Goal: Task Accomplishment & Management: Use online tool/utility

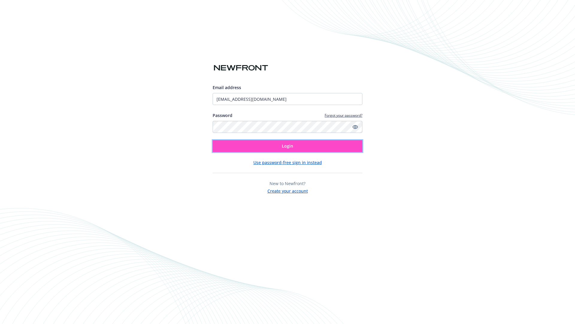
click at [288, 146] on span "Login" at bounding box center [287, 146] width 11 height 6
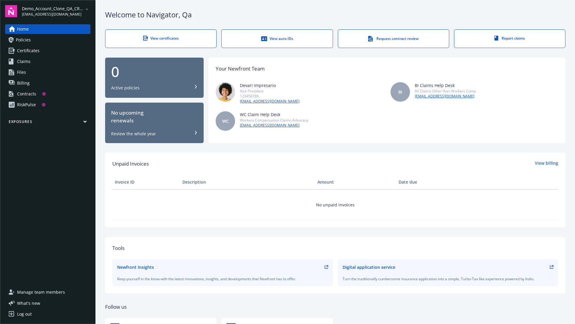
click at [56, 11] on span "Demo_Account_Clone_QA_CR_Tests_Prospect" at bounding box center [52, 8] width 61 height 6
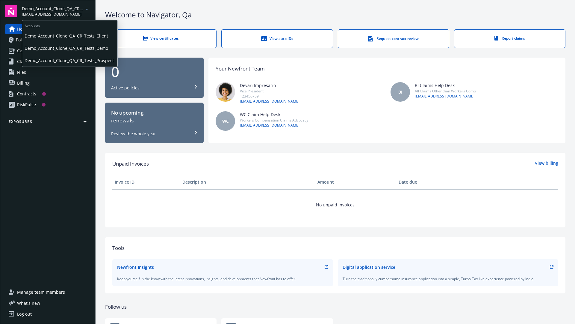
click at [69, 36] on span "Demo_Account_Clone_QA_CR_Tests_Client" at bounding box center [70, 36] width 91 height 12
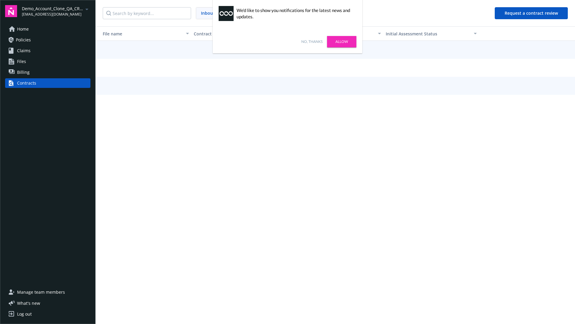
click at [312, 42] on link "No, thanks" at bounding box center [312, 41] width 21 height 5
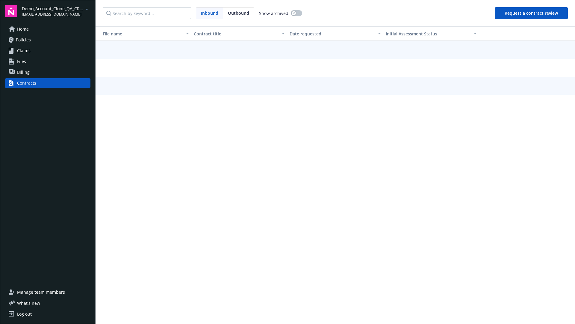
click at [532, 13] on button "Request a contract review" at bounding box center [531, 13] width 73 height 12
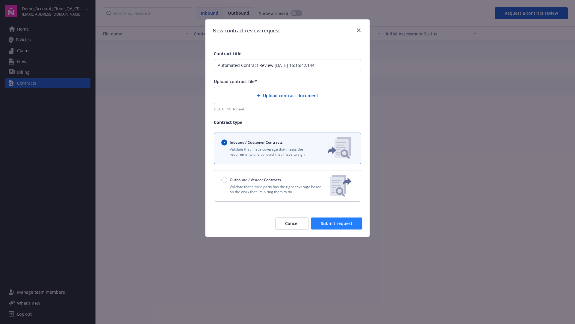
type input "Automated Contract Review 08-29-2025 15:15:42.144"
click at [288, 186] on p "Validate that a third party has the right coverage based on the work that I'm h…" at bounding box center [273, 189] width 104 height 10
radio input "false"
radio input "true"
click at [337, 226] on span "Submit request" at bounding box center [337, 223] width 32 height 6
